Goal: Transaction & Acquisition: Purchase product/service

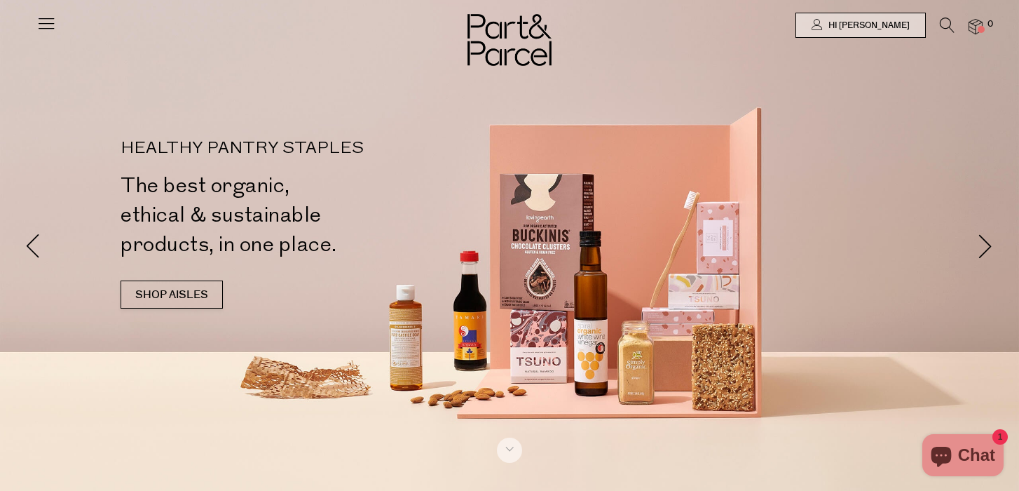
click at [945, 22] on icon at bounding box center [947, 25] width 15 height 15
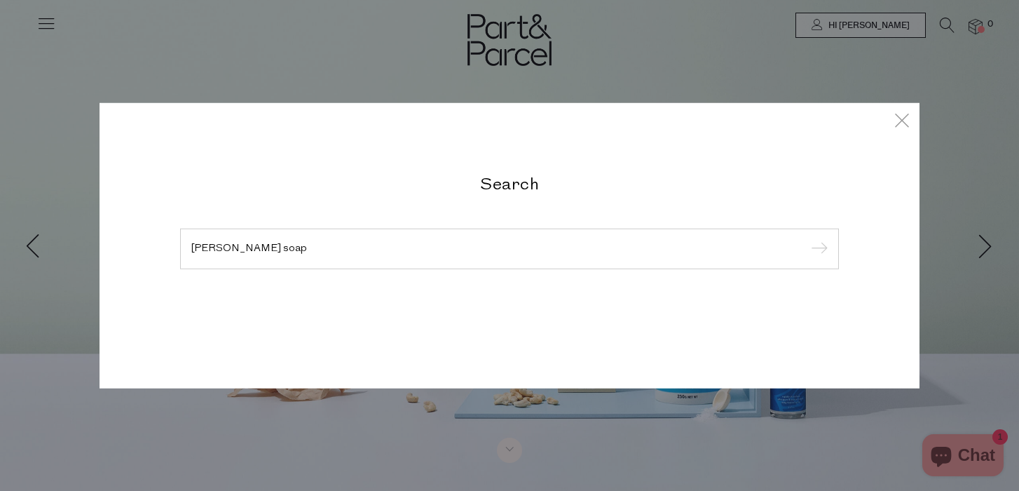
type input "castille soap"
click at [807, 239] on input "submit" at bounding box center [817, 249] width 21 height 21
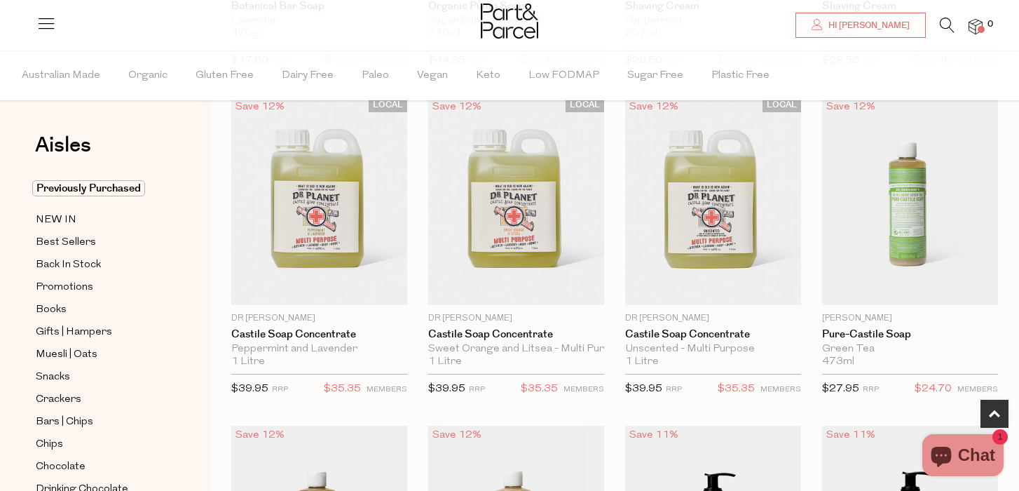
scroll to position [404, 0]
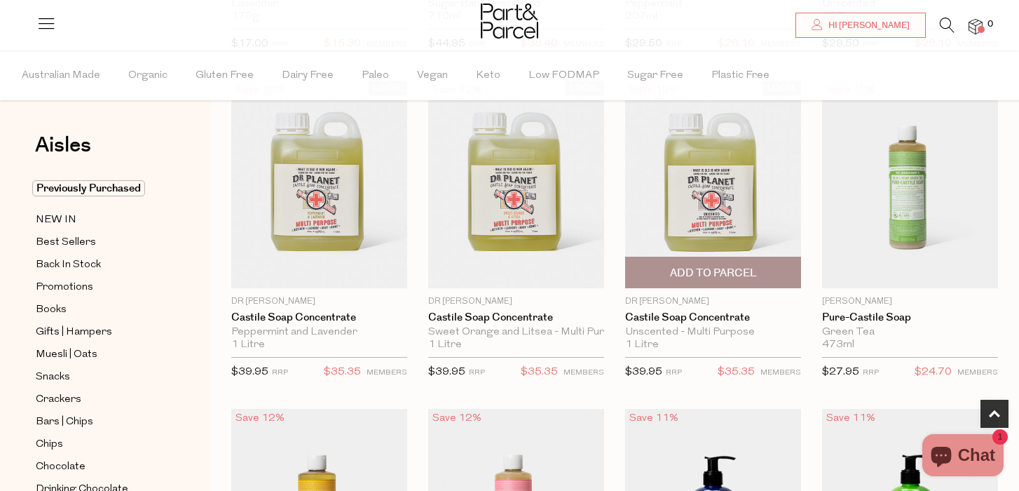
click at [710, 196] on img at bounding box center [713, 184] width 176 height 207
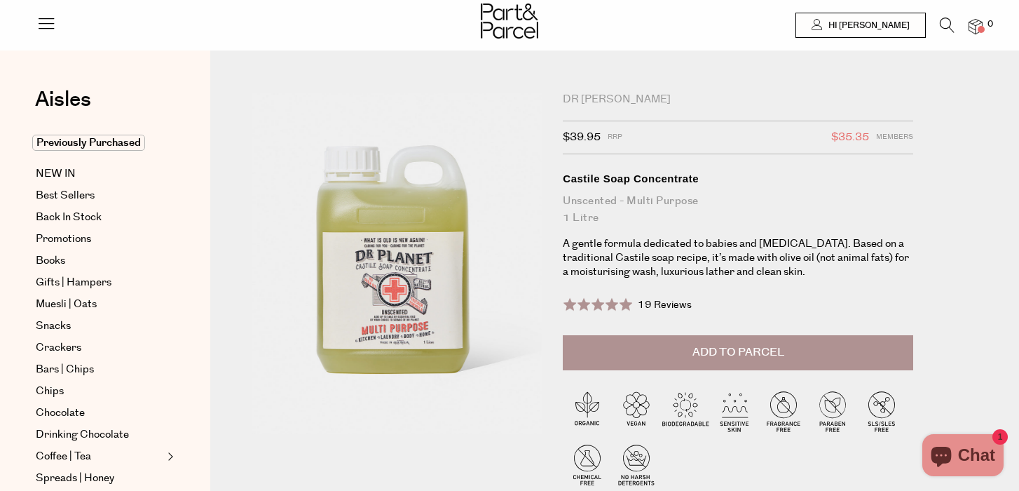
click at [686, 359] on button "Add to Parcel" at bounding box center [738, 352] width 350 height 35
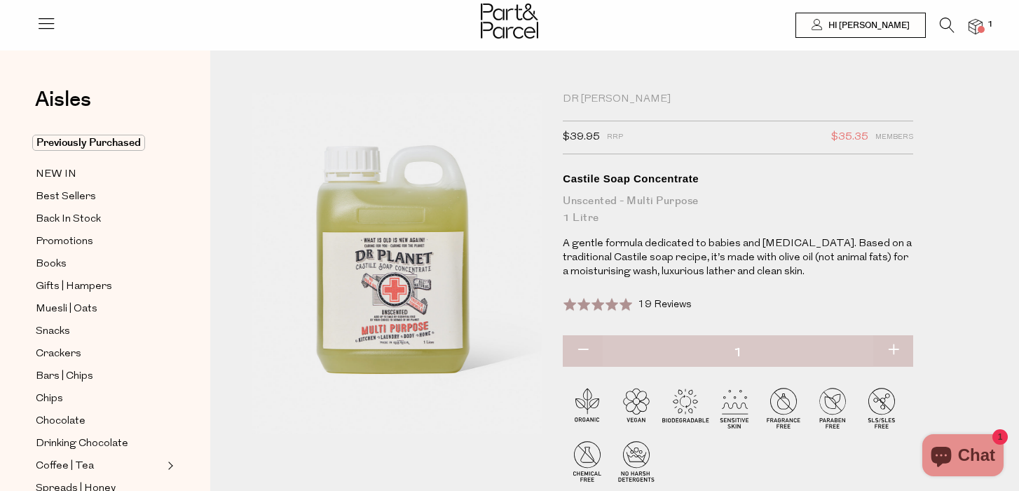
click at [946, 20] on icon at bounding box center [947, 25] width 15 height 15
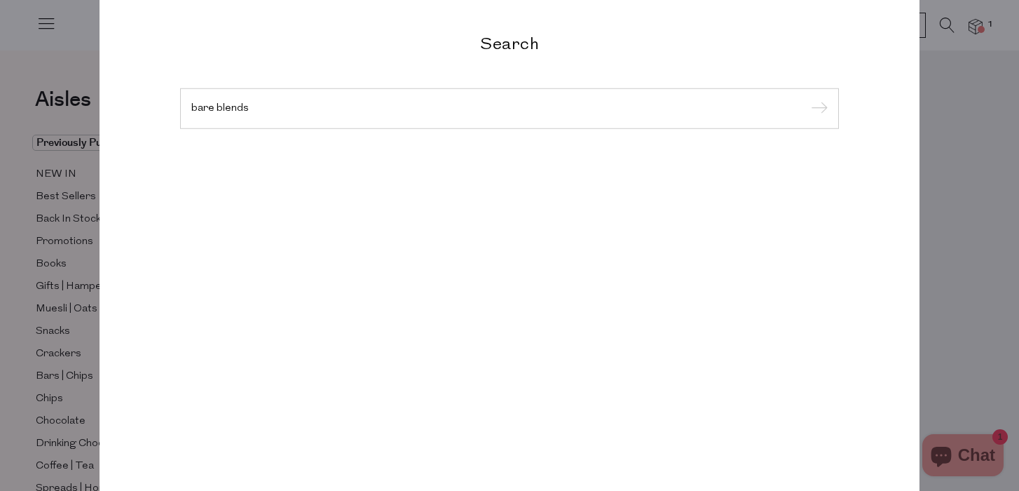
type input "bare blends"
click at [807, 99] on input "submit" at bounding box center [817, 109] width 21 height 21
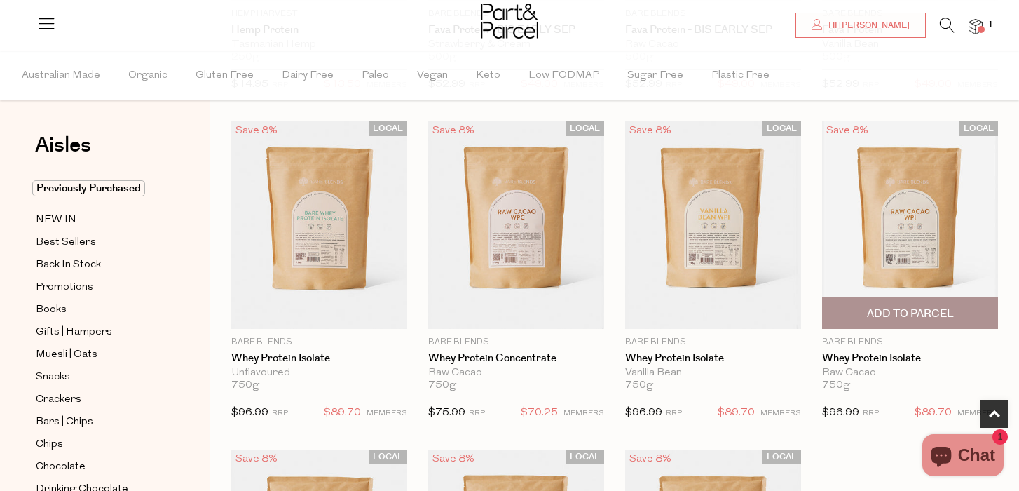
scroll to position [427, 0]
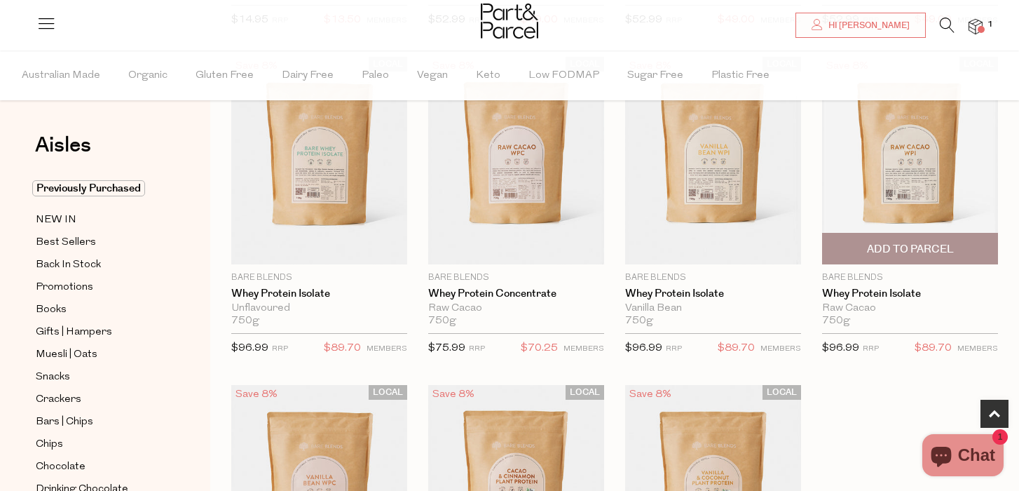
click at [922, 251] on span "Add To Parcel" at bounding box center [910, 249] width 87 height 15
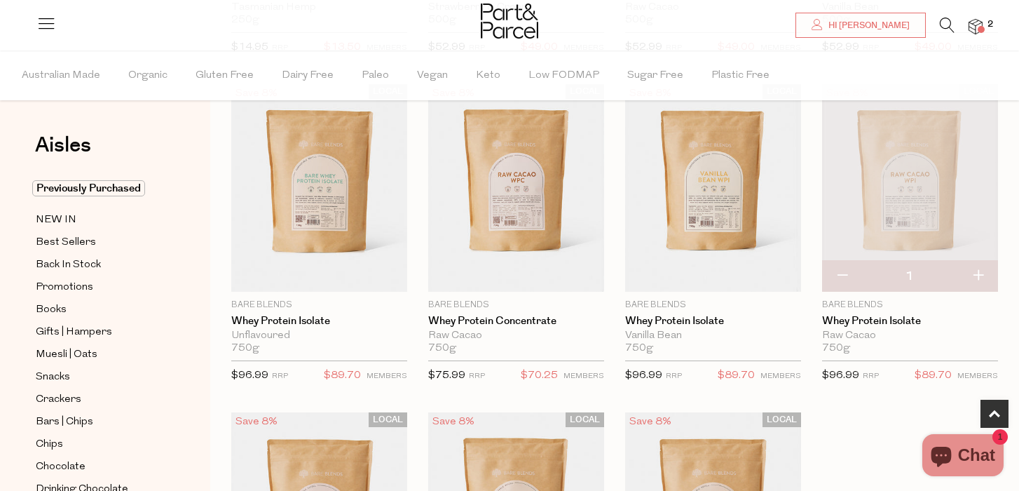
scroll to position [392, 0]
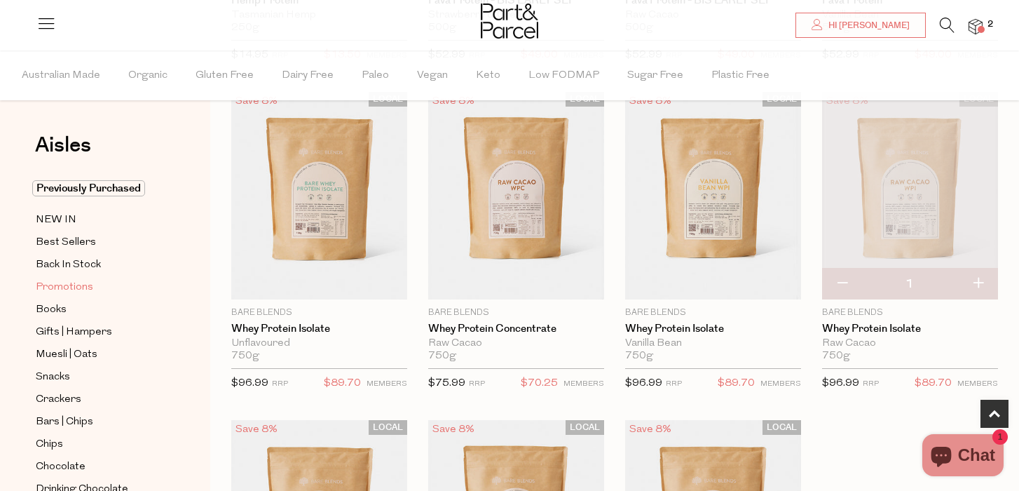
click at [78, 286] on span "Promotions" at bounding box center [64, 287] width 57 height 17
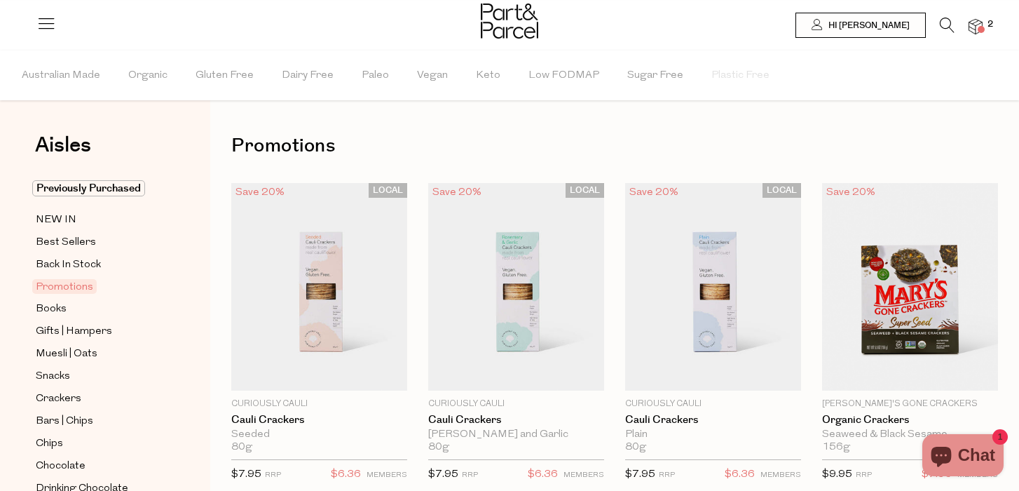
click at [946, 22] on icon at bounding box center [947, 25] width 15 height 15
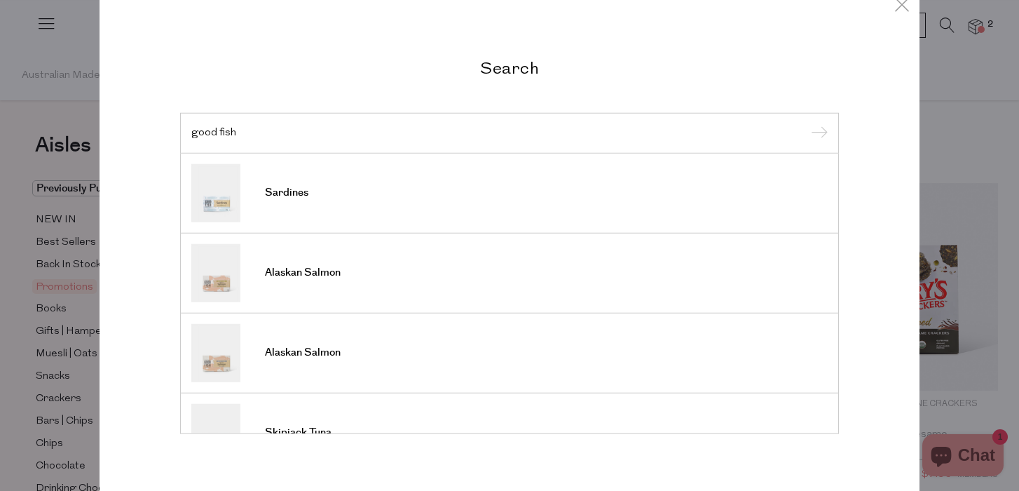
type input "good fish"
click at [807, 123] on input "submit" at bounding box center [817, 133] width 21 height 21
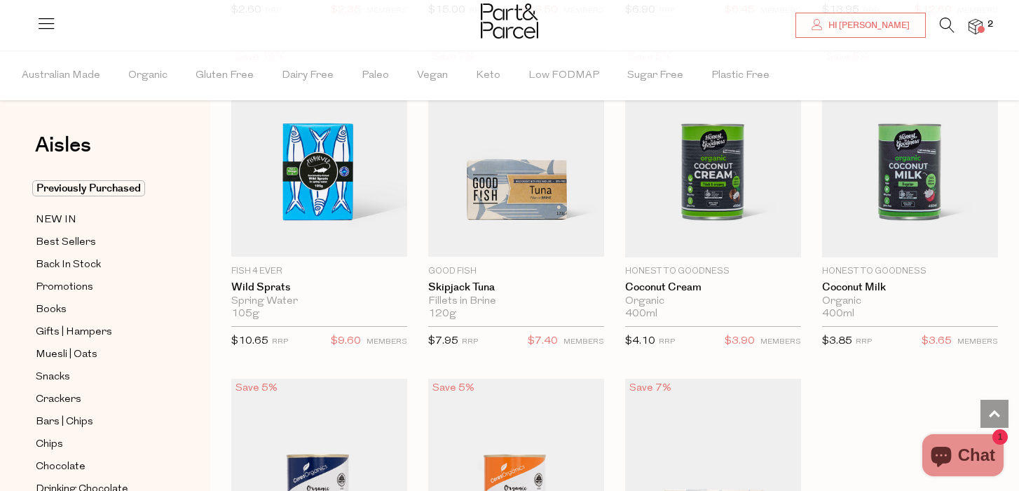
scroll to position [1095, 0]
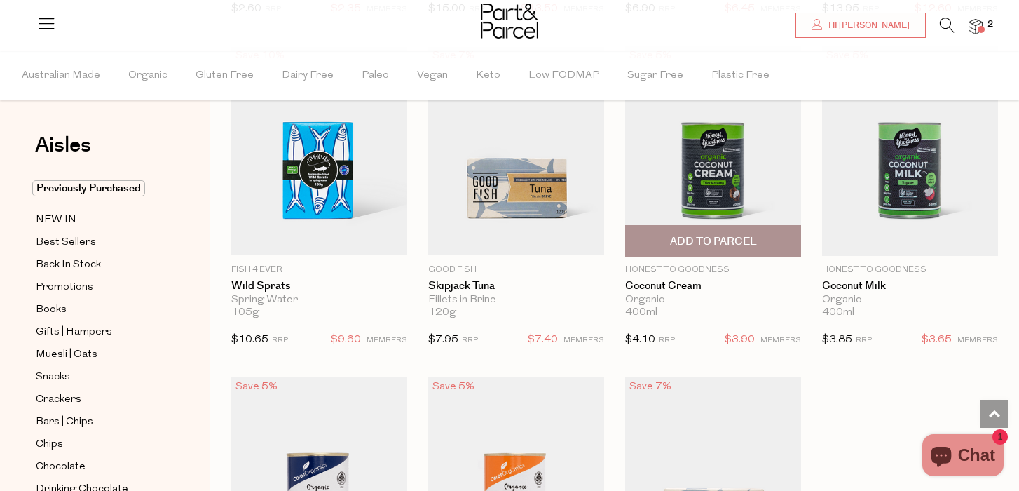
click at [685, 231] on span "Add To Parcel" at bounding box center [712, 241] width 167 height 30
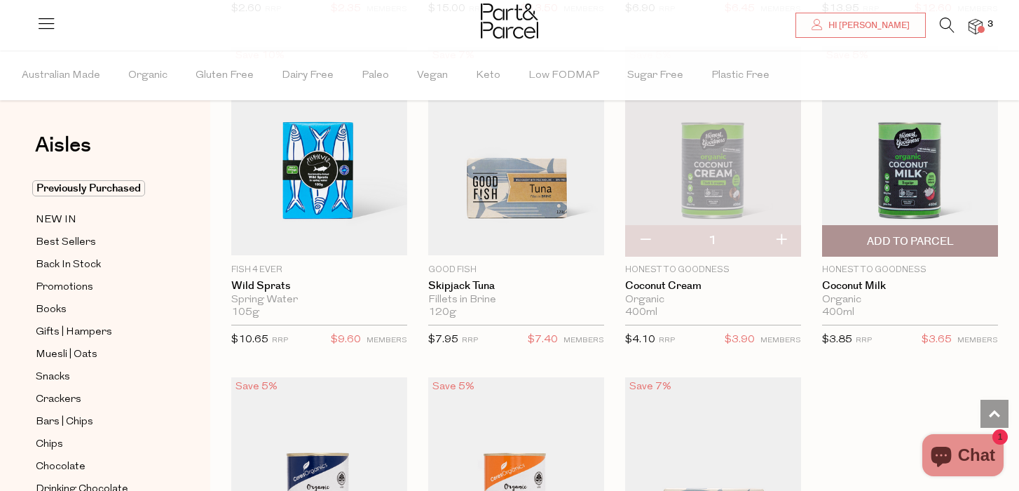
click at [949, 238] on span "Add To Parcel" at bounding box center [910, 241] width 87 height 15
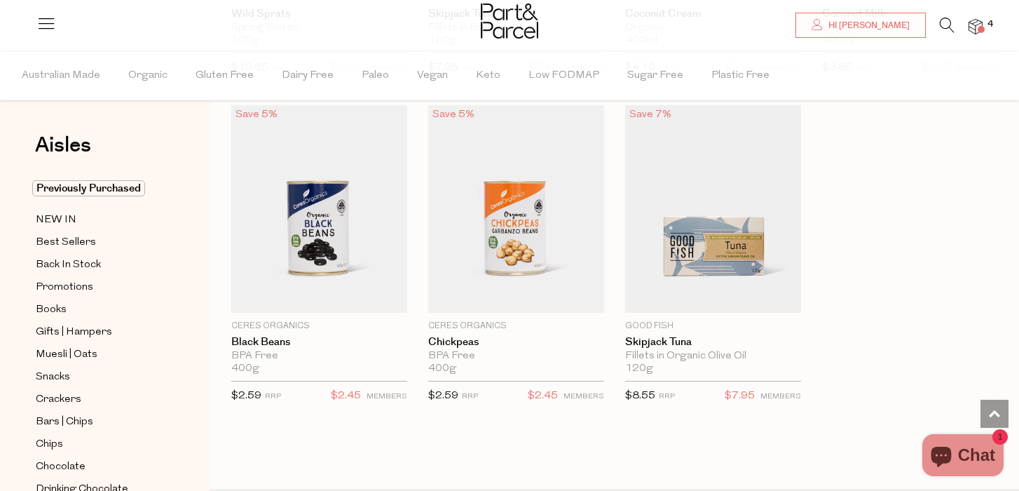
scroll to position [1366, 0]
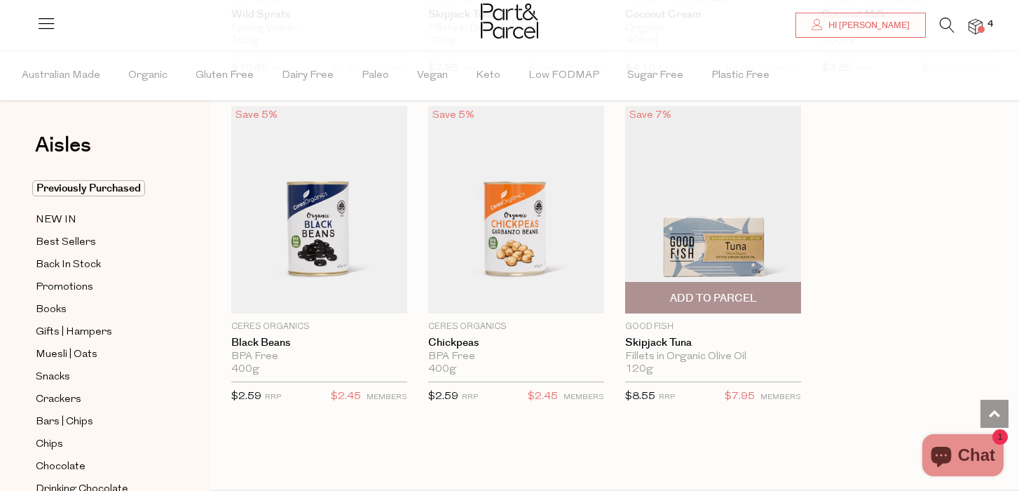
click at [693, 231] on img at bounding box center [713, 209] width 176 height 207
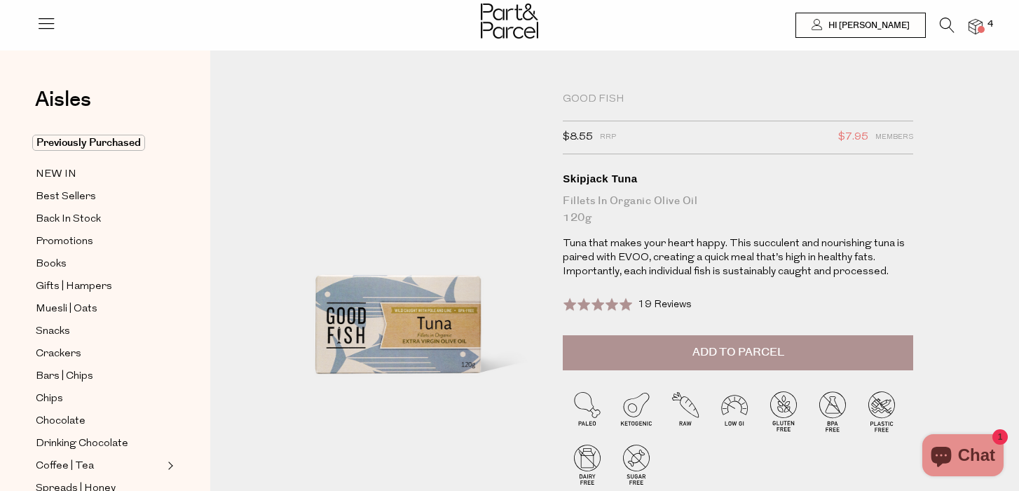
click at [706, 355] on span "Add to Parcel" at bounding box center [738, 352] width 92 height 16
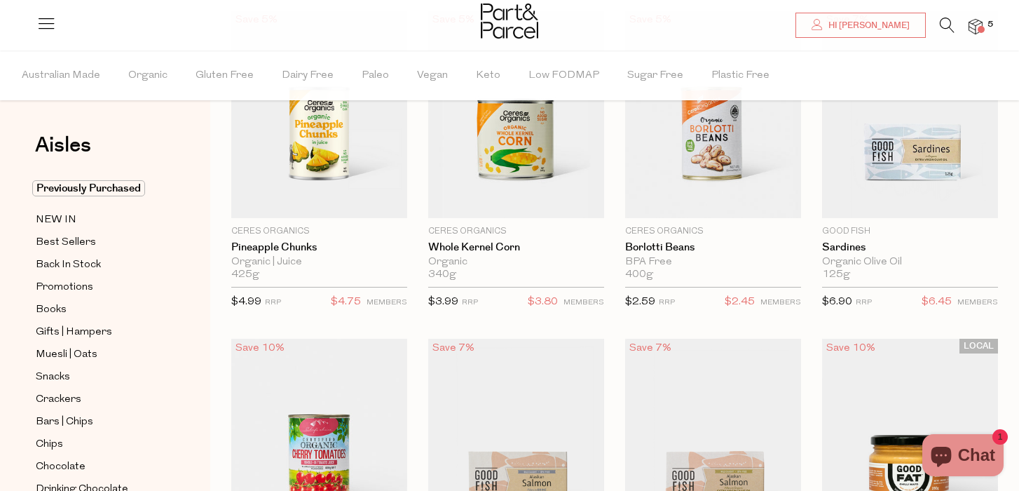
scroll to position [154, 0]
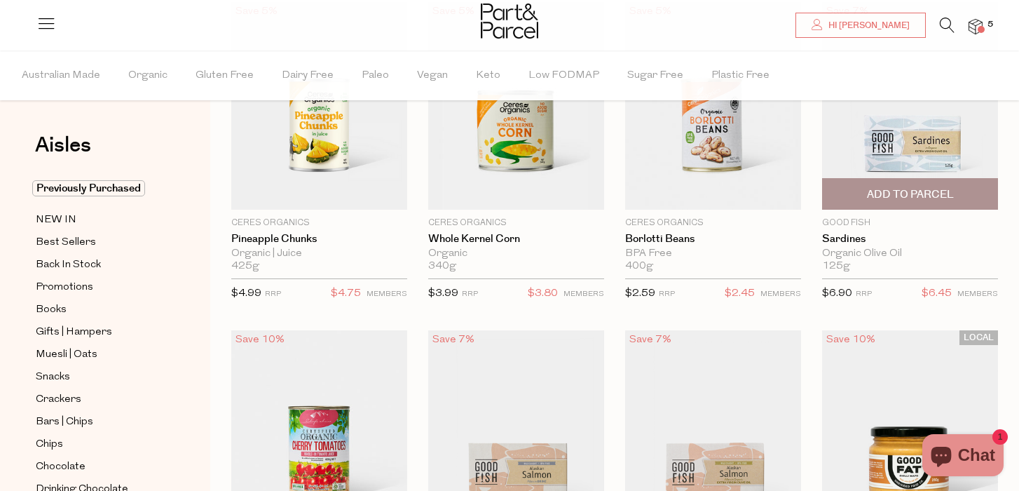
click at [919, 194] on span "Add To Parcel" at bounding box center [910, 194] width 87 height 15
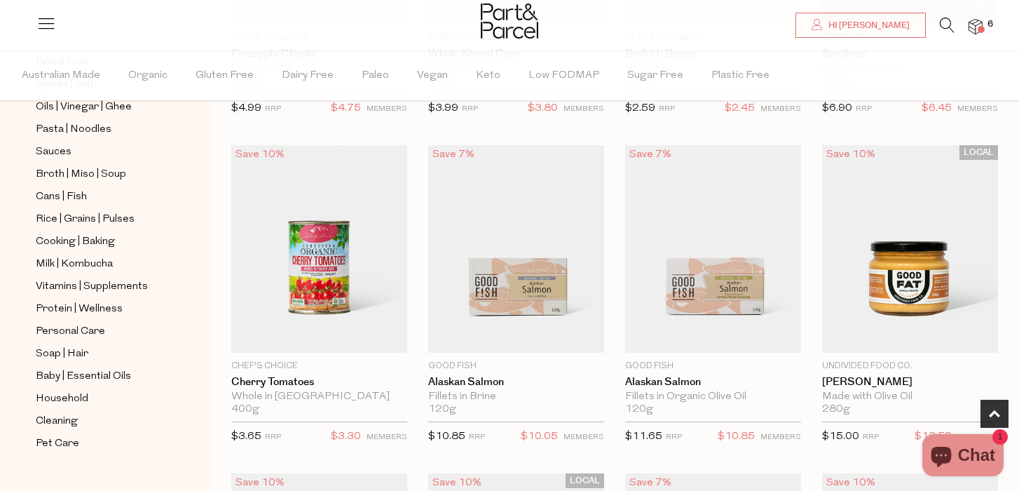
scroll to position [519, 0]
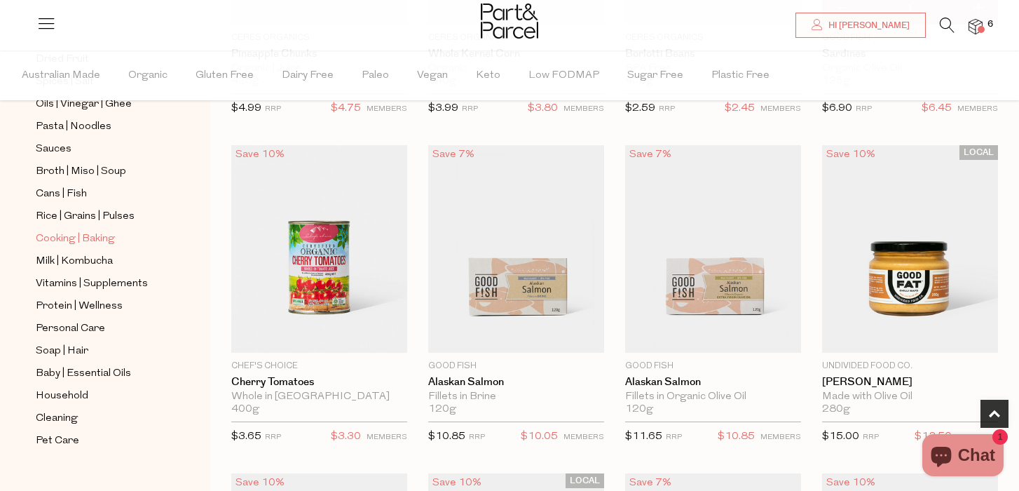
click at [75, 233] on span "Cooking | Baking" at bounding box center [75, 239] width 79 height 17
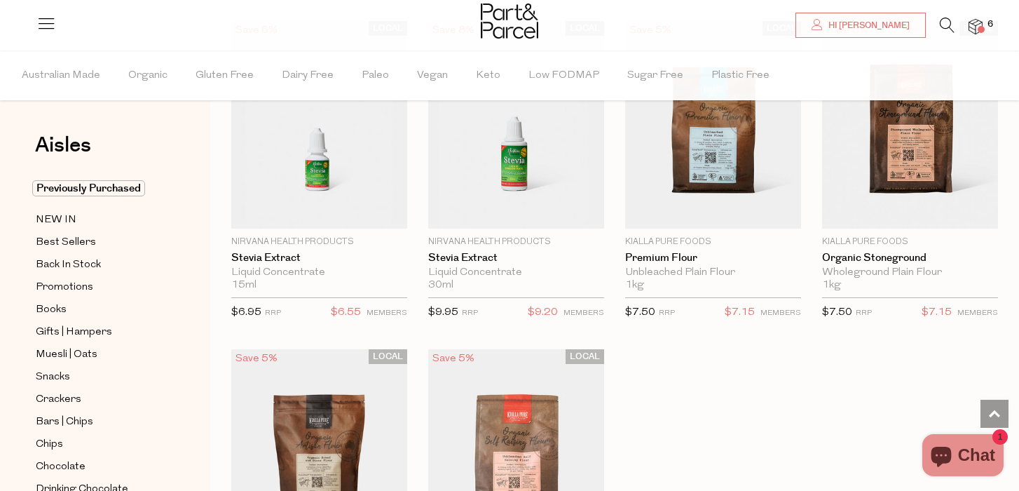
scroll to position [3791, 0]
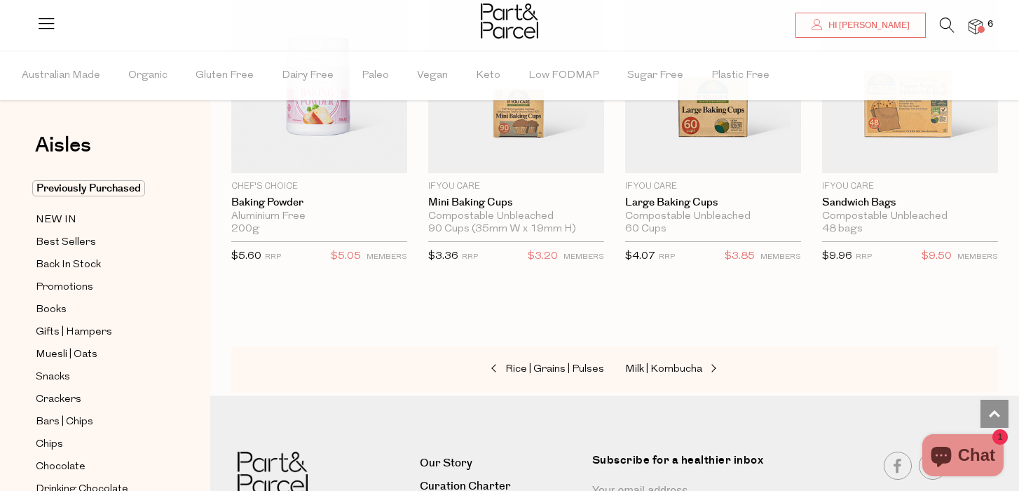
scroll to position [6826, 0]
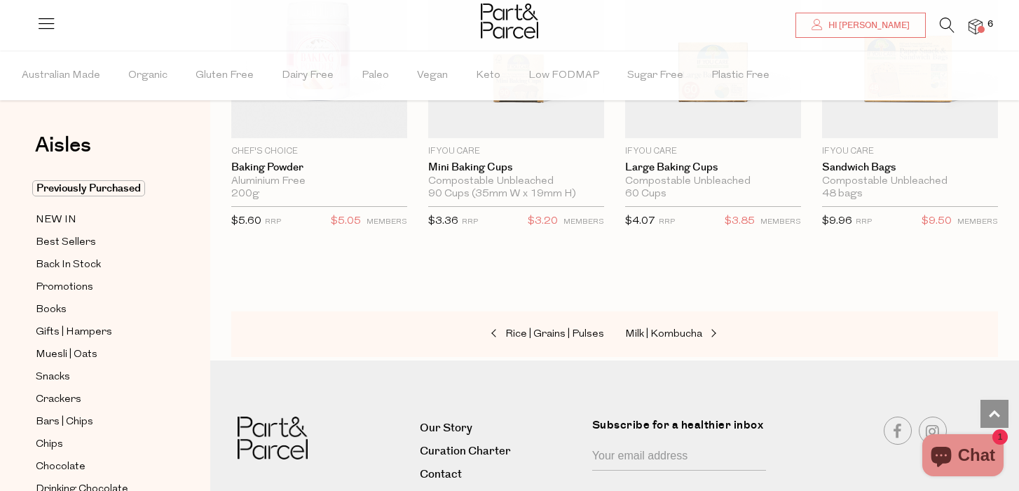
click at [981, 22] on img at bounding box center [975, 27] width 14 height 16
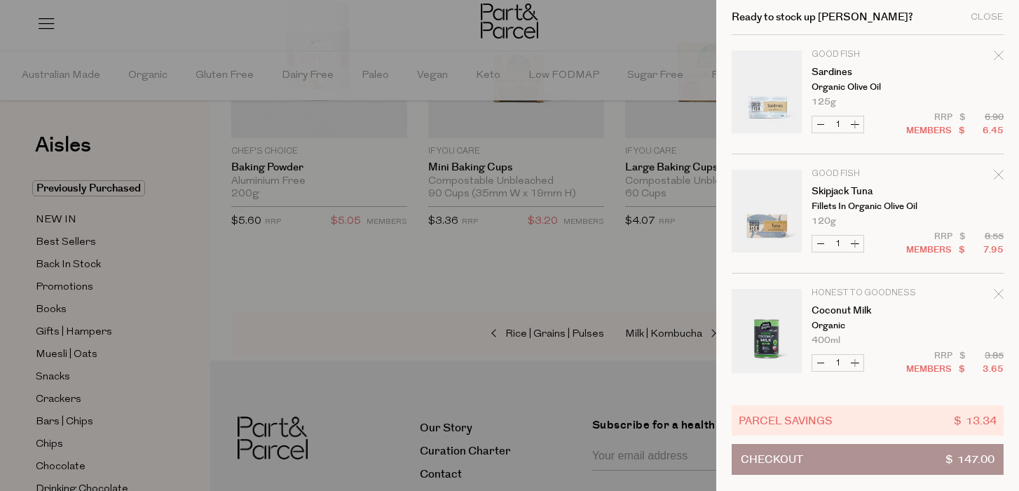
click at [821, 467] on button "Checkout $ 147.00" at bounding box center [868, 459] width 272 height 31
